Goal: Navigation & Orientation: Go to known website

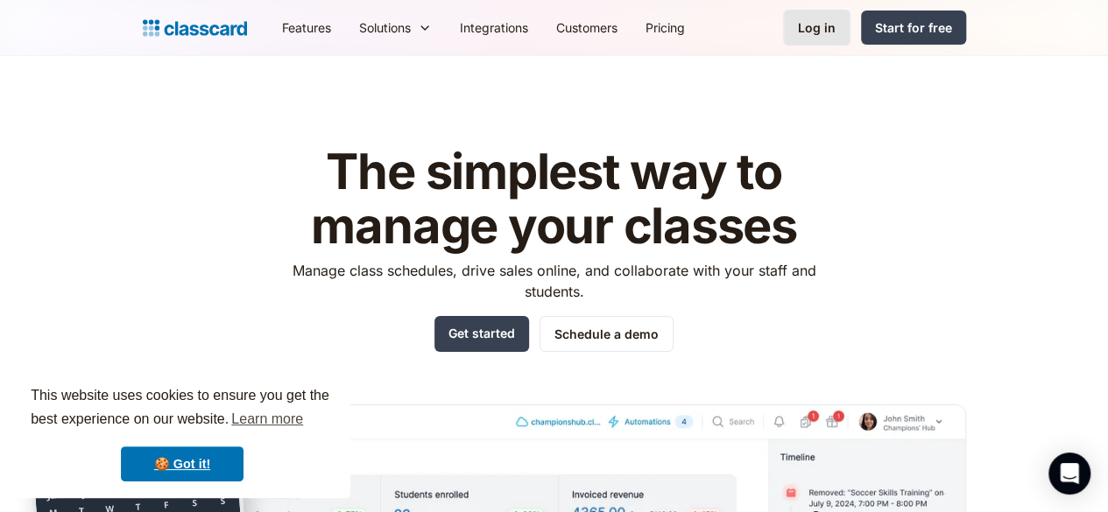
click at [835, 24] on div "Log in" at bounding box center [817, 27] width 38 height 18
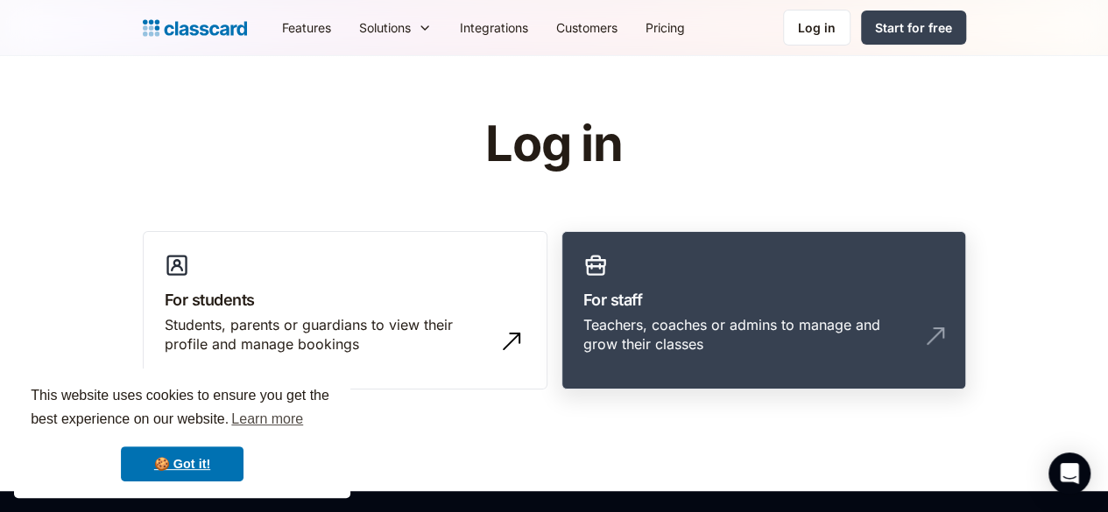
click at [660, 335] on div "Teachers, coaches or admins to manage and grow their classes" at bounding box center [763, 341] width 361 height 53
